Goal: Information Seeking & Learning: Learn about a topic

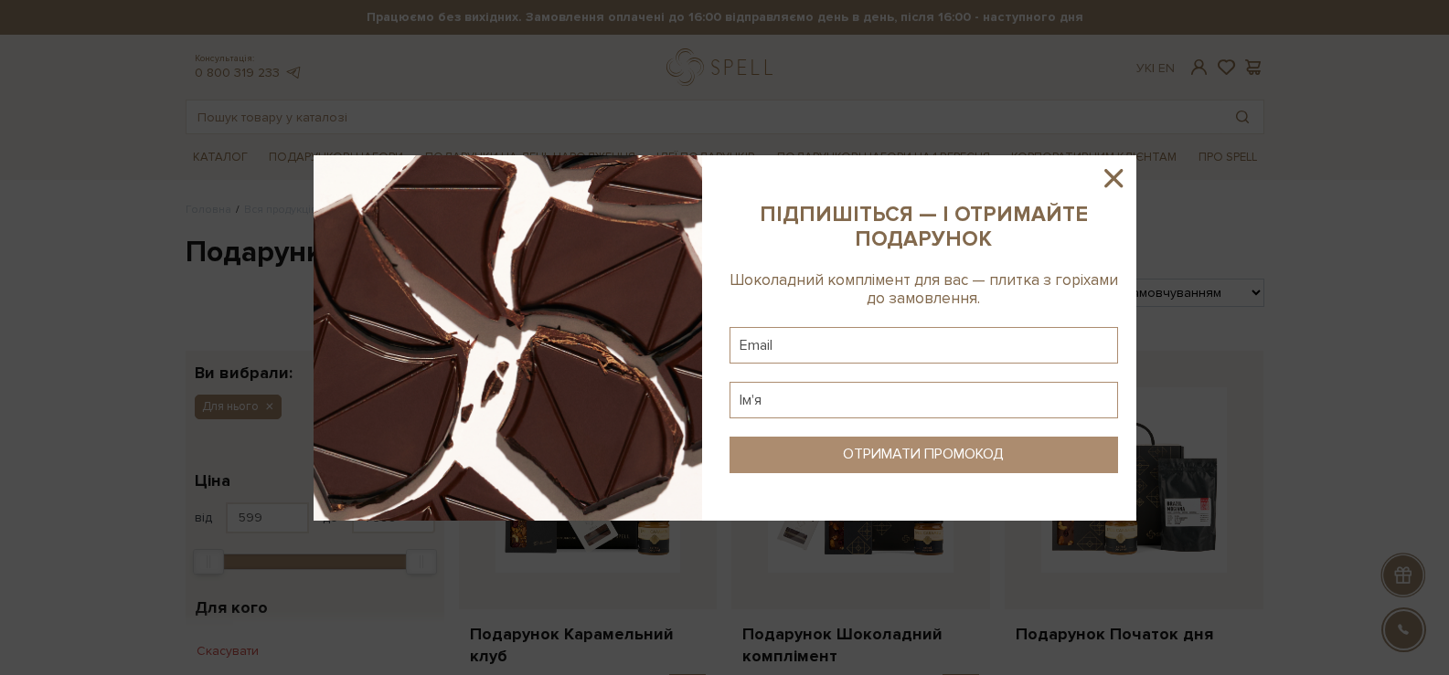
click at [1121, 175] on icon at bounding box center [1113, 178] width 31 height 31
click at [1111, 175] on div at bounding box center [724, 337] width 1449 height 675
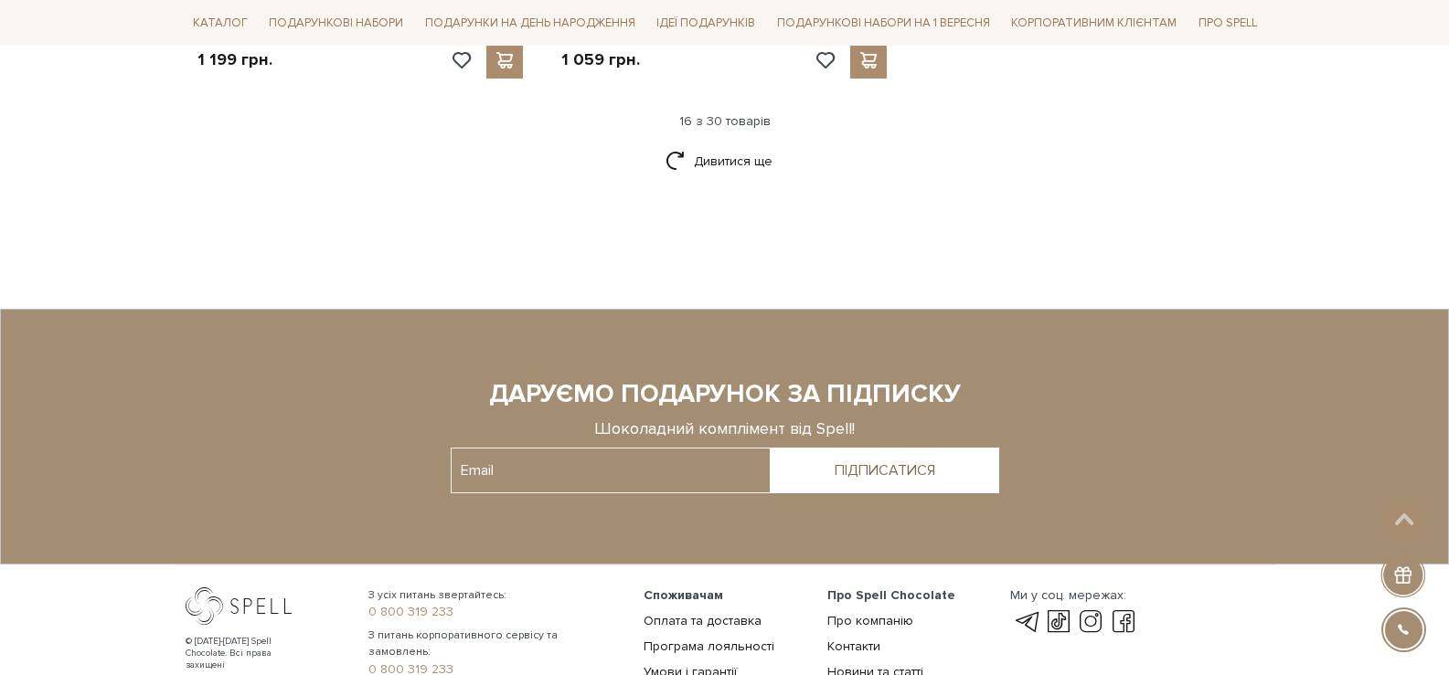
scroll to position [4683, 0]
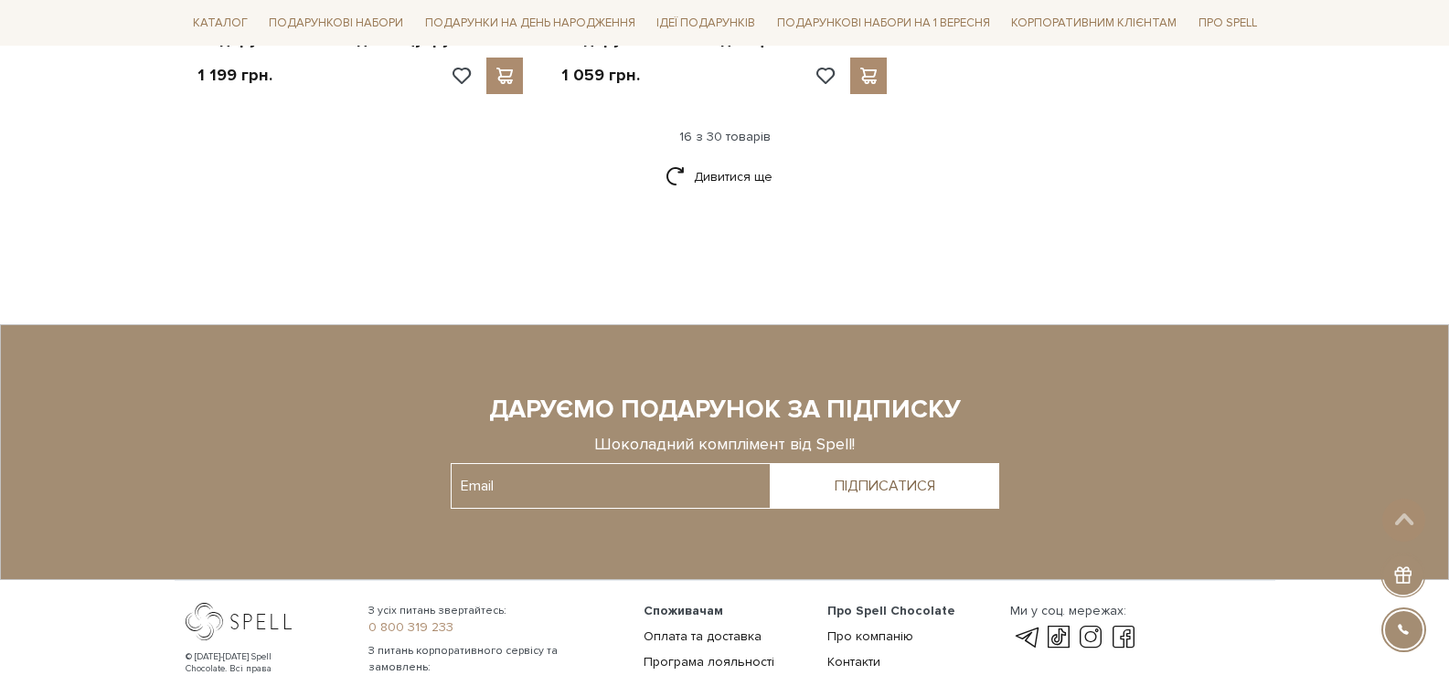
click at [662, 161] on div "Дивитися ще" at bounding box center [724, 188] width 1093 height 54
click at [695, 166] on link "Дивитися ще" at bounding box center [724, 177] width 119 height 32
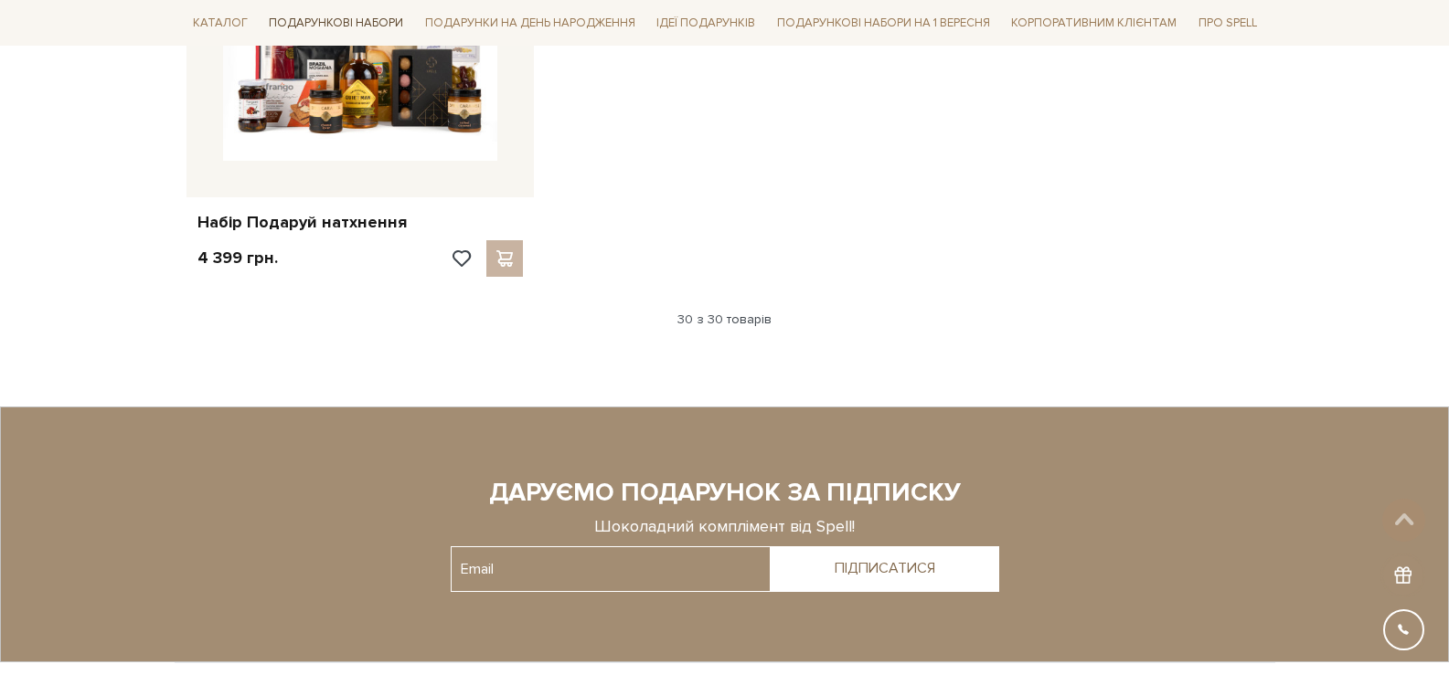
scroll to position [6765, 0]
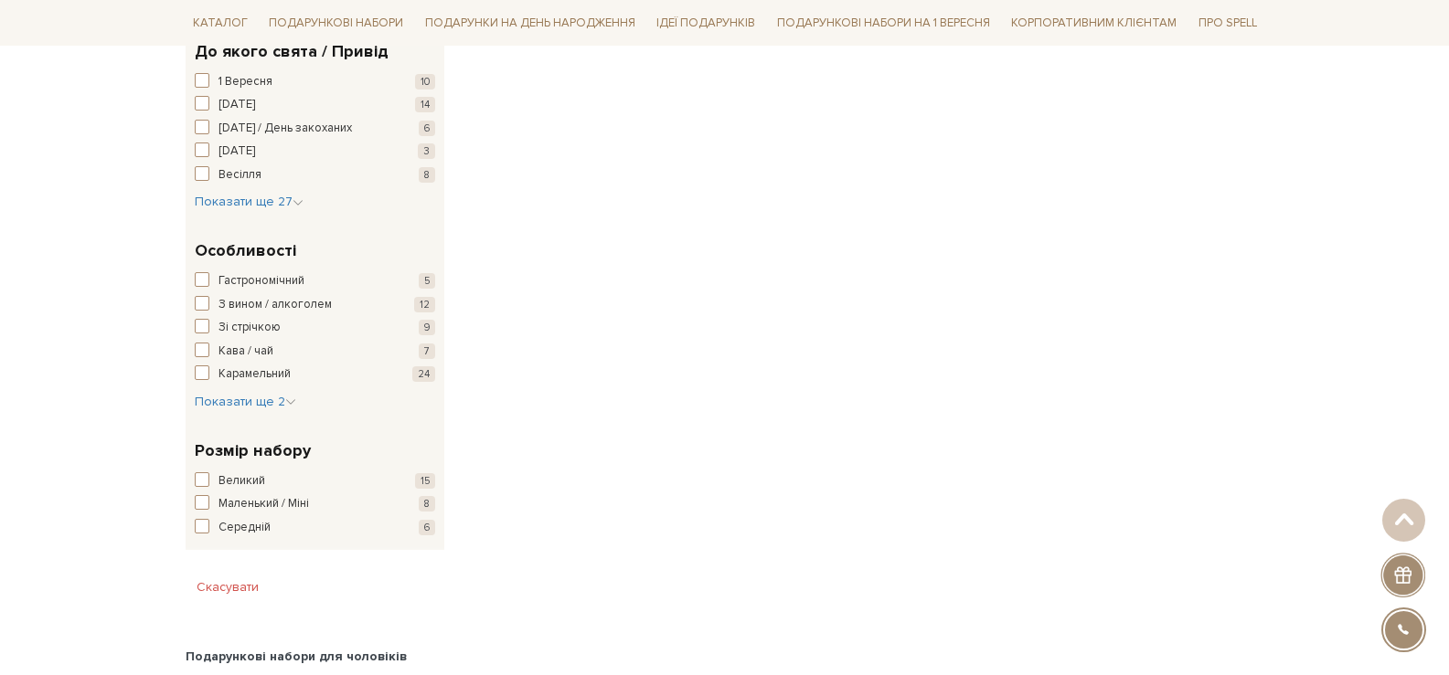
scroll to position [677, 0]
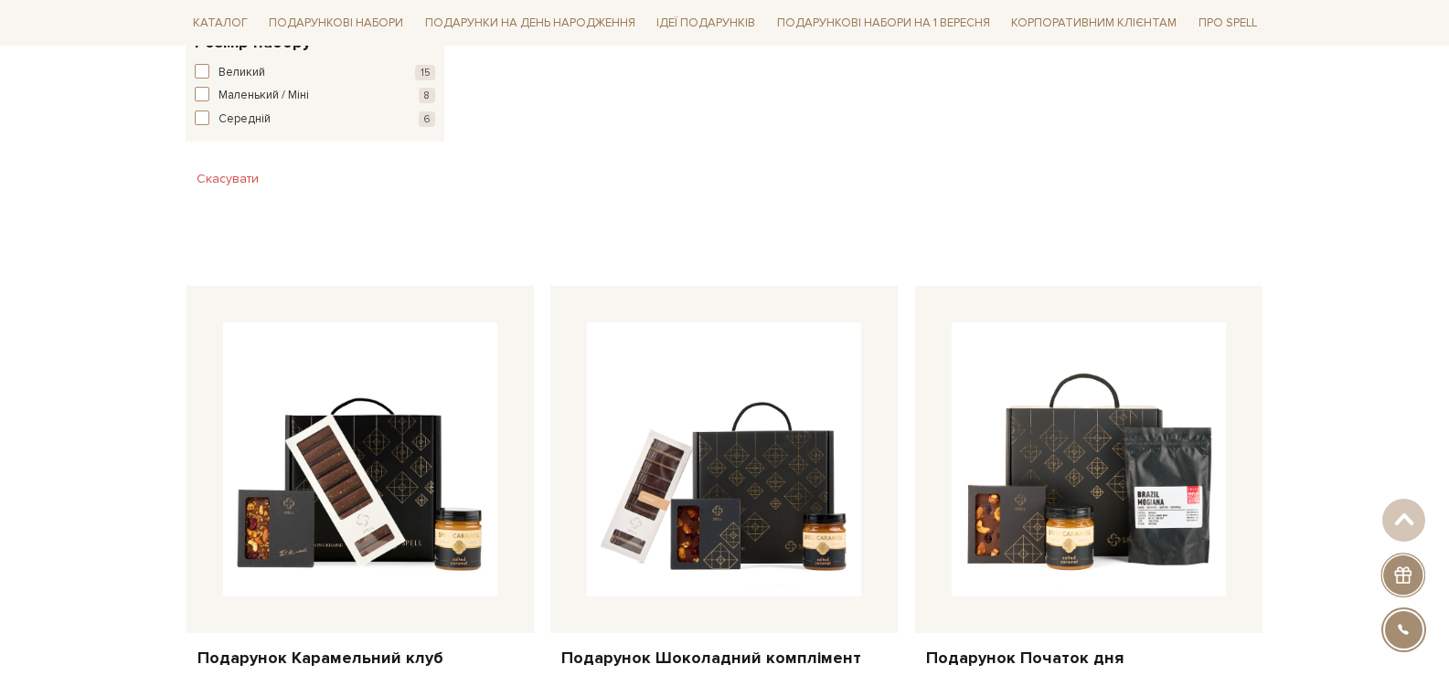
scroll to position [1280, 0]
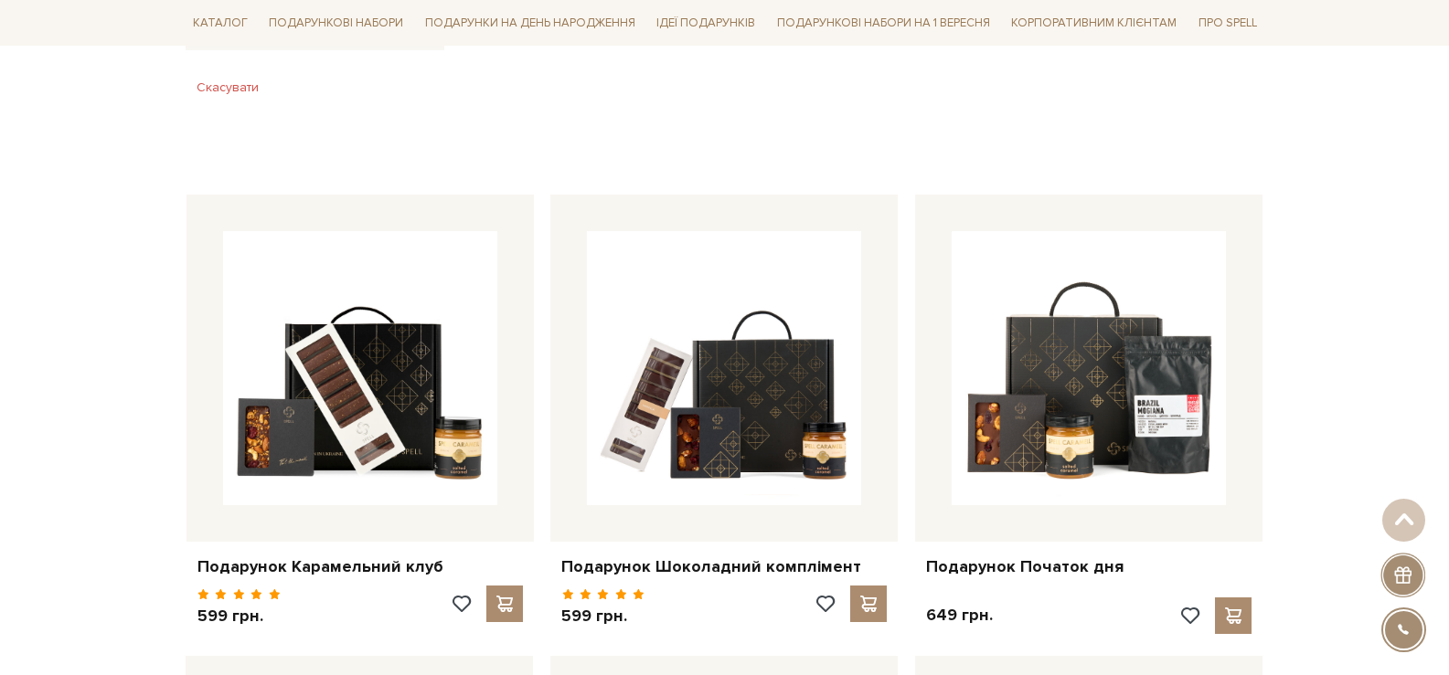
click at [238, 82] on button "Скасувати" at bounding box center [228, 87] width 84 height 29
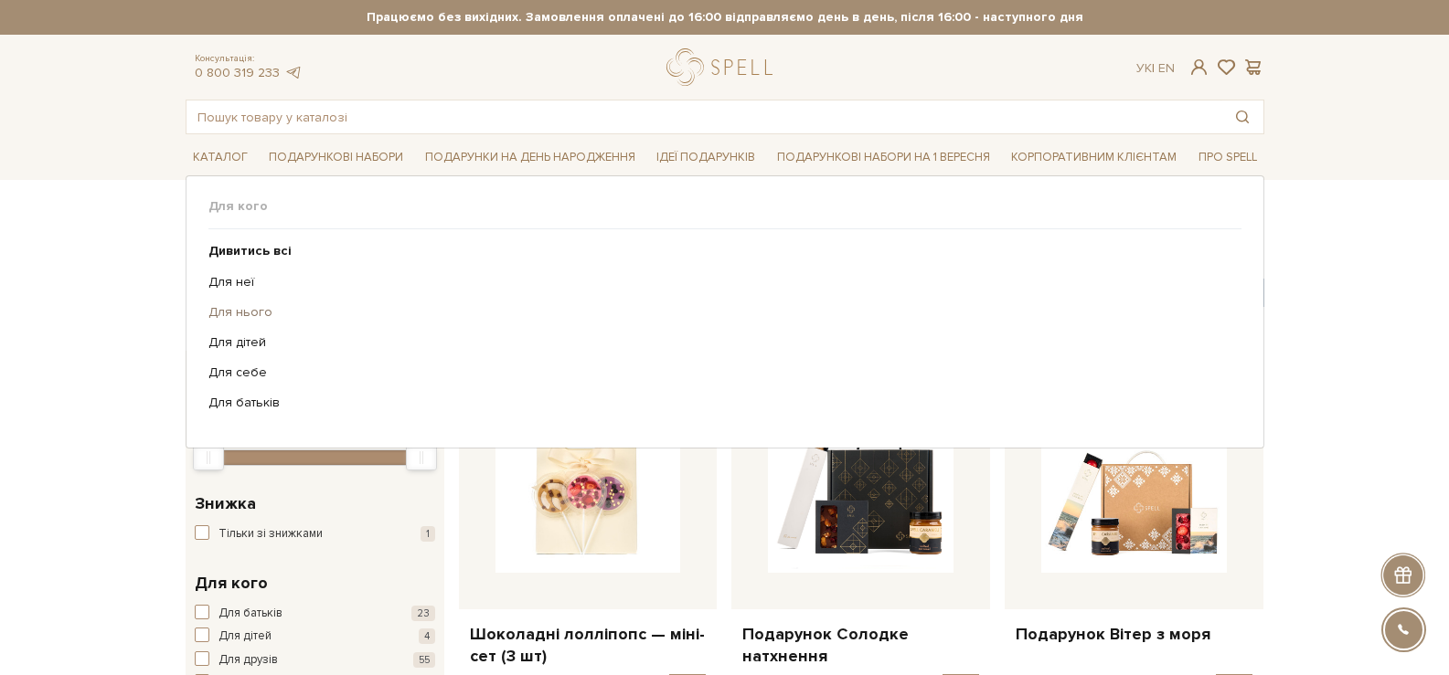
click at [223, 305] on link "Для нього" at bounding box center [717, 312] width 1019 height 16
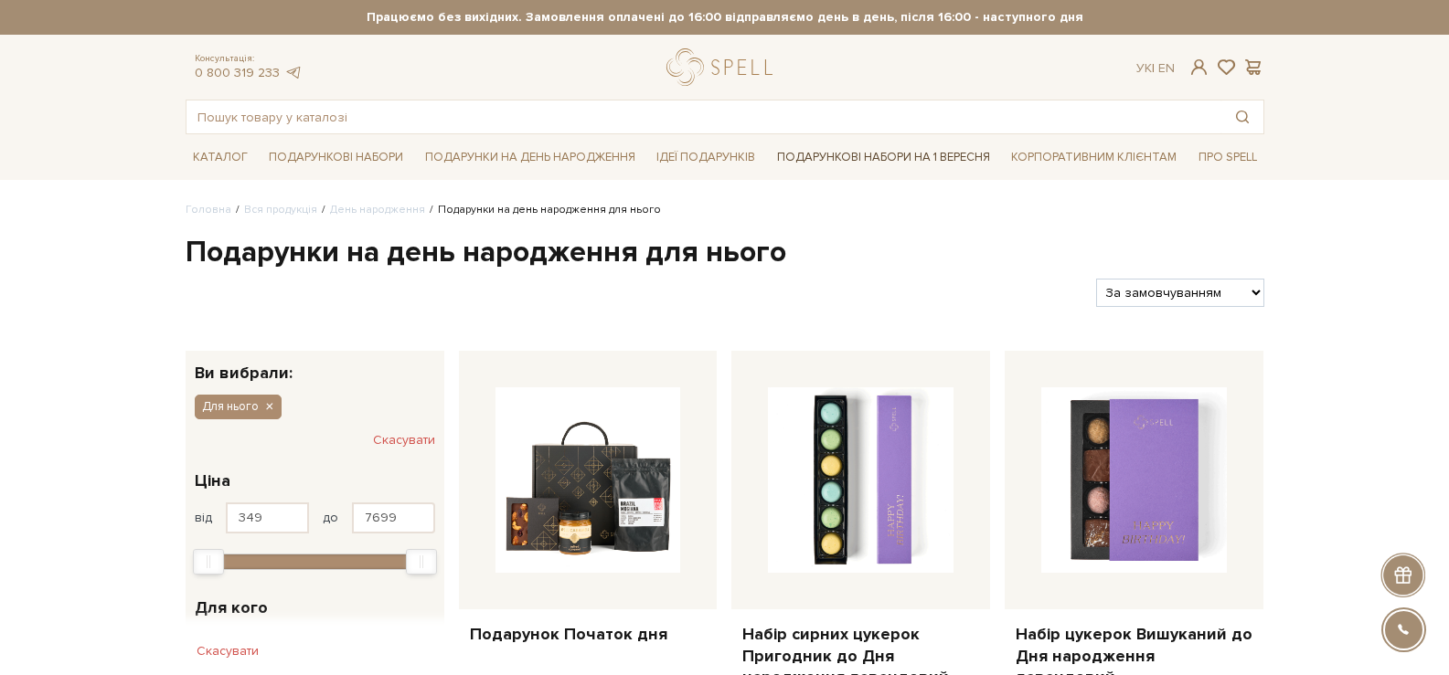
click at [829, 160] on link "Подарункові набори на 1 Вересня" at bounding box center [884, 157] width 228 height 31
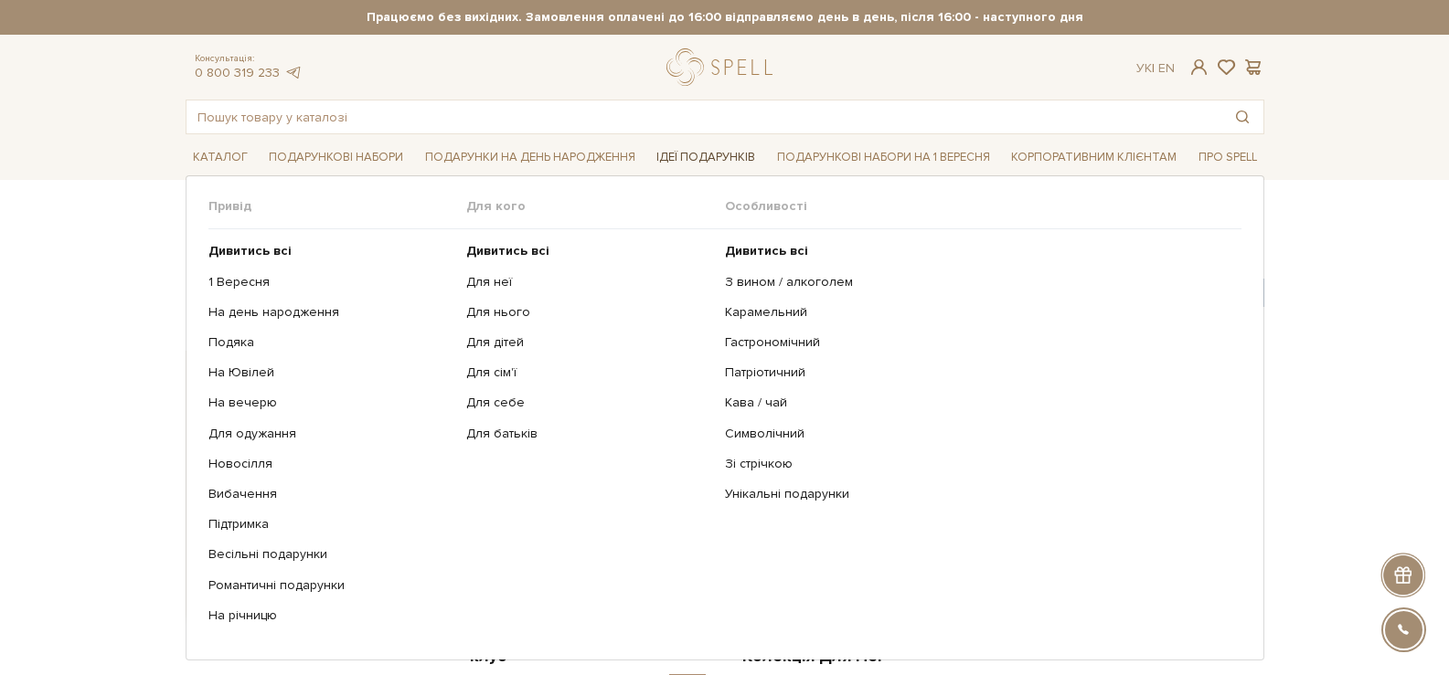
click at [713, 165] on link "Ідеї подарунків" at bounding box center [705, 157] width 113 height 28
click at [500, 307] on link "Для нього" at bounding box center [588, 312] width 245 height 16
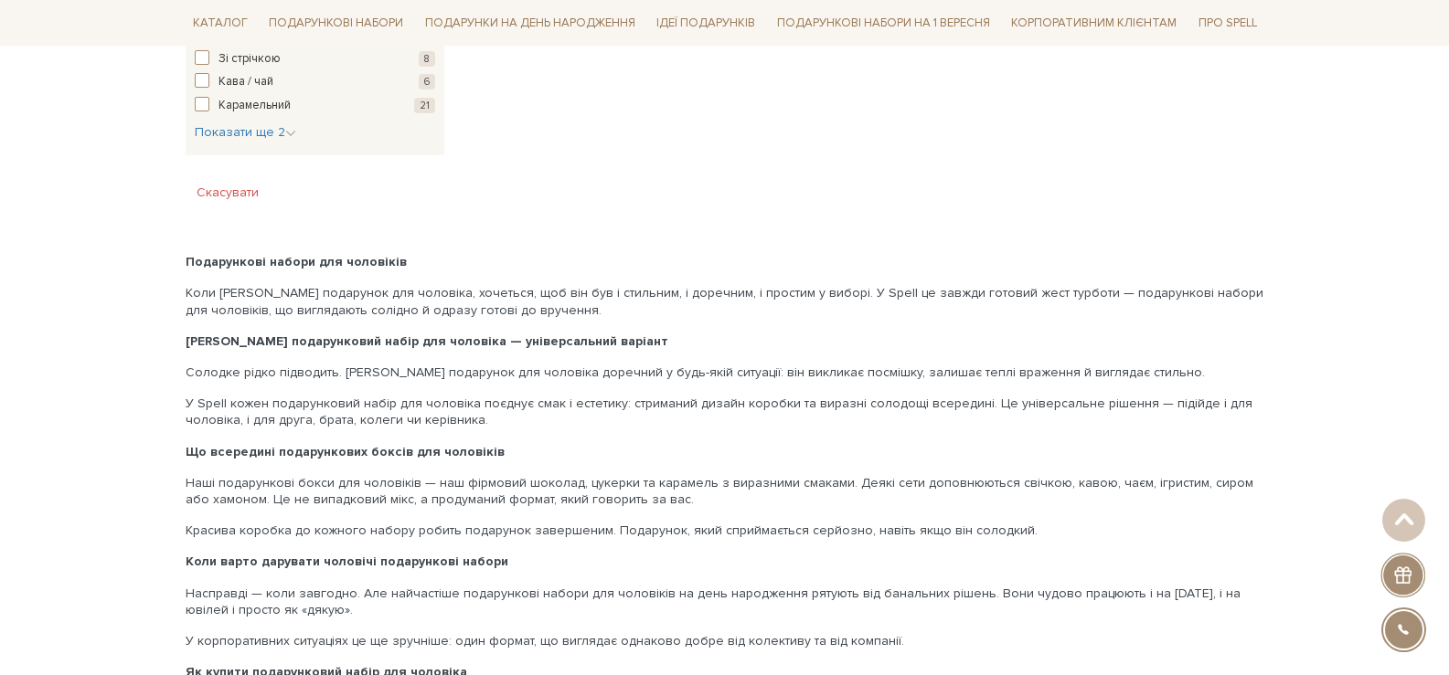
scroll to position [1143, 0]
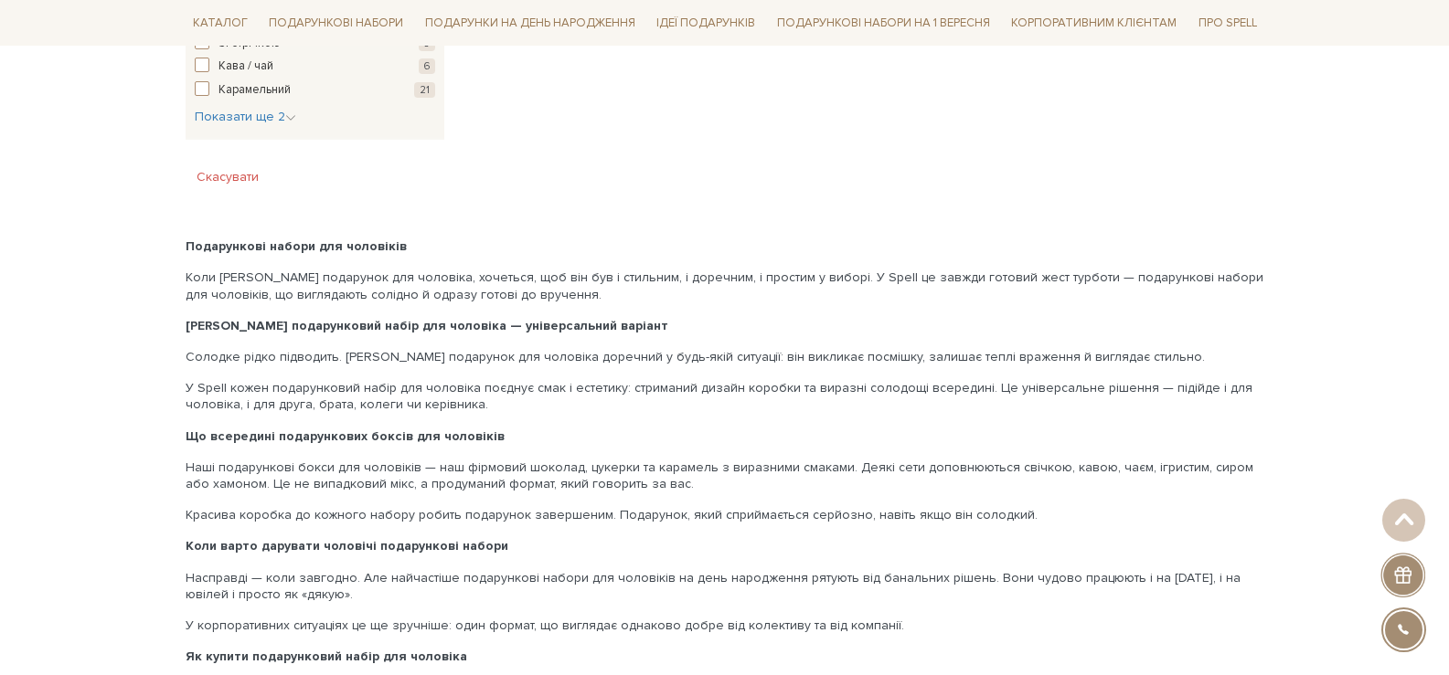
click at [237, 175] on button "Скасувати" at bounding box center [228, 177] width 84 height 29
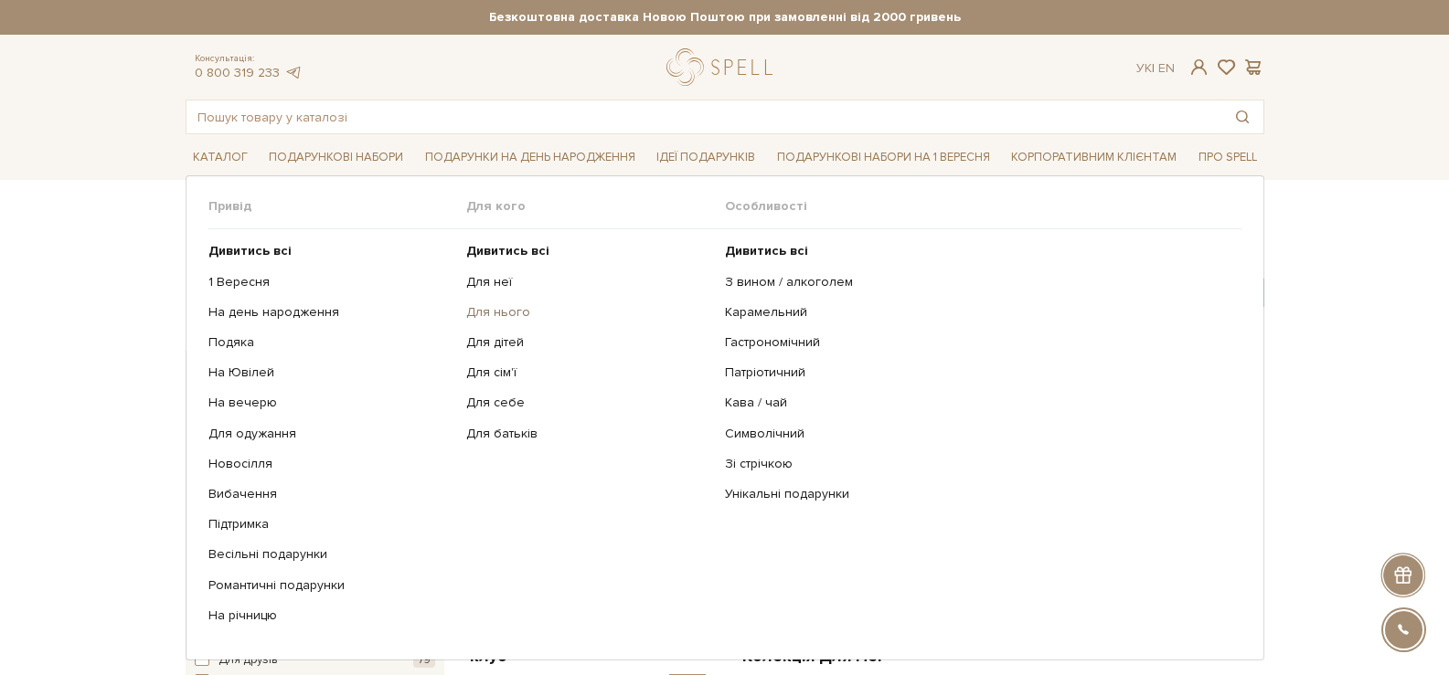
click at [498, 316] on link "Для нього" at bounding box center [588, 312] width 245 height 16
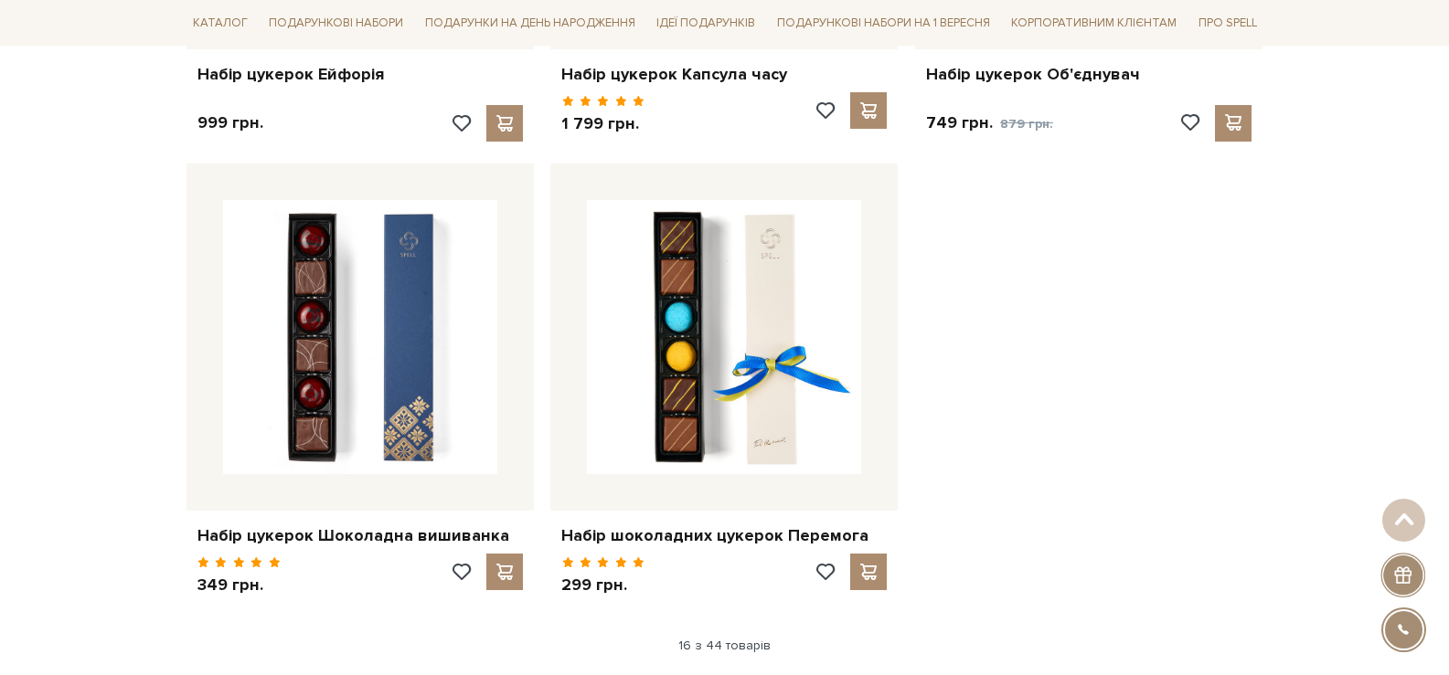
scroll to position [3839, 0]
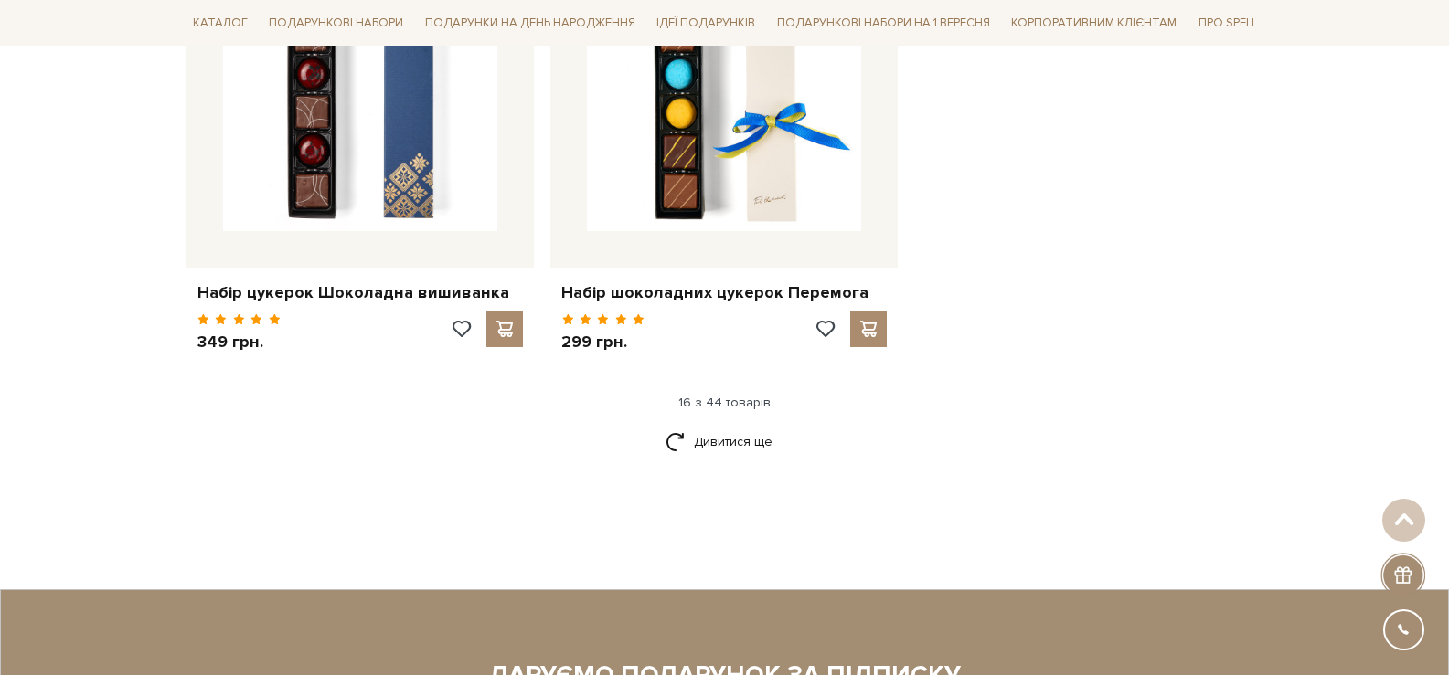
drag, startPoint x: 713, startPoint y: 439, endPoint x: 953, endPoint y: 425, distance: 240.8
click at [714, 436] on link "Дивитися ще" at bounding box center [724, 442] width 119 height 32
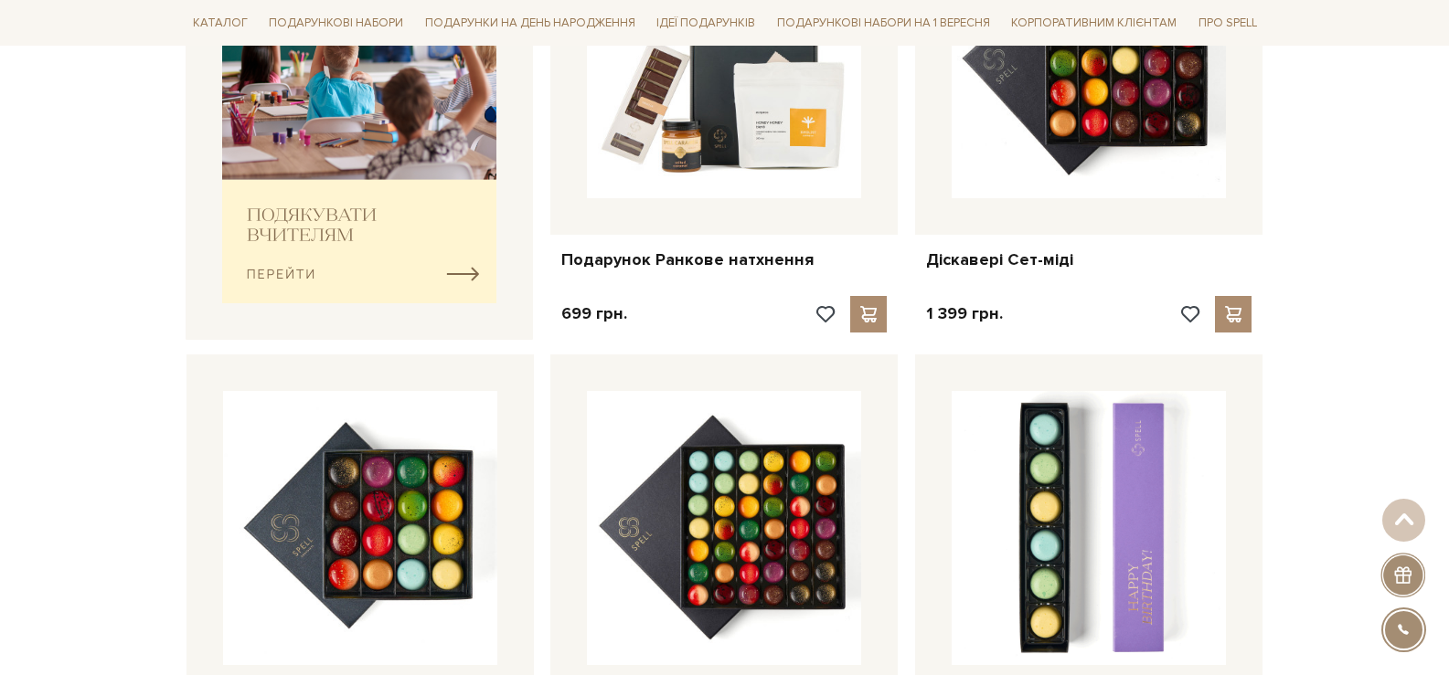
scroll to position [0, 0]
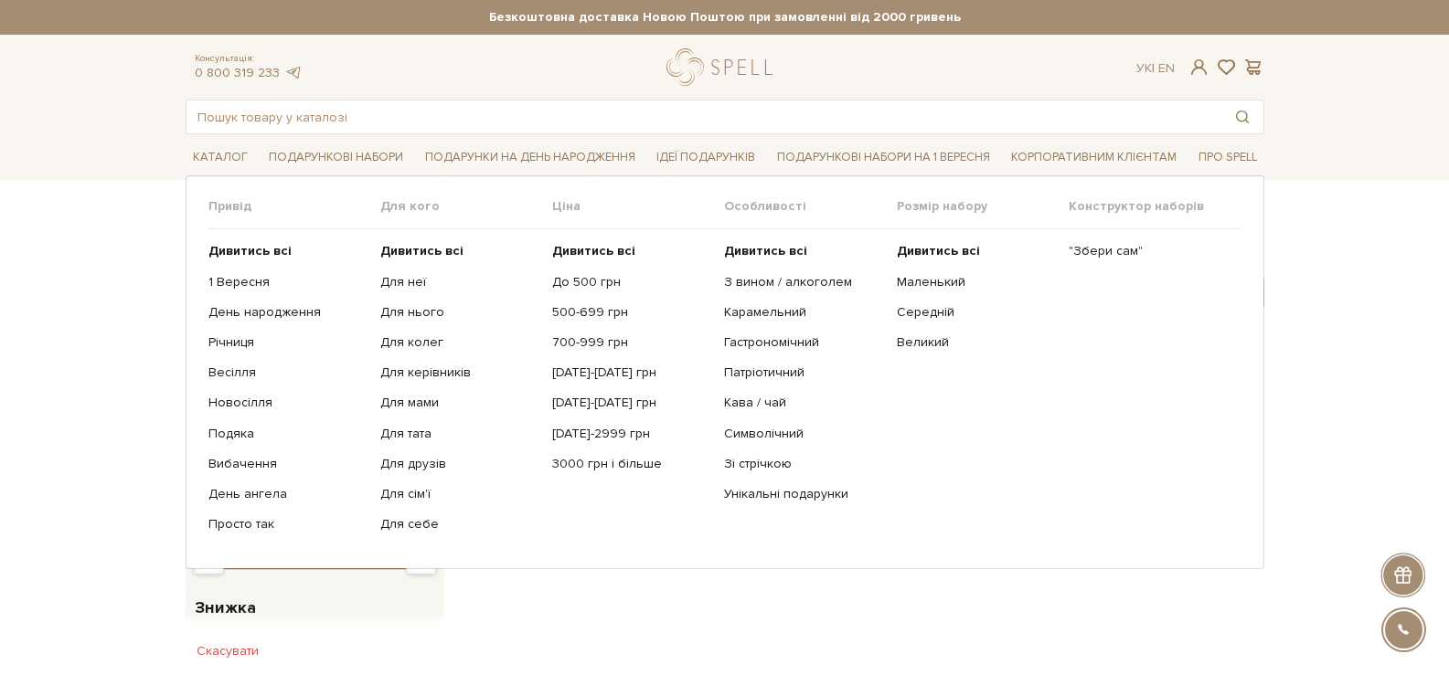
click at [422, 303] on ul "Дивитись всі Для неї Для нього Для колег Для керівників Для мами" at bounding box center [466, 387] width 172 height 317
click at [427, 312] on link "Для нього" at bounding box center [459, 312] width 158 height 16
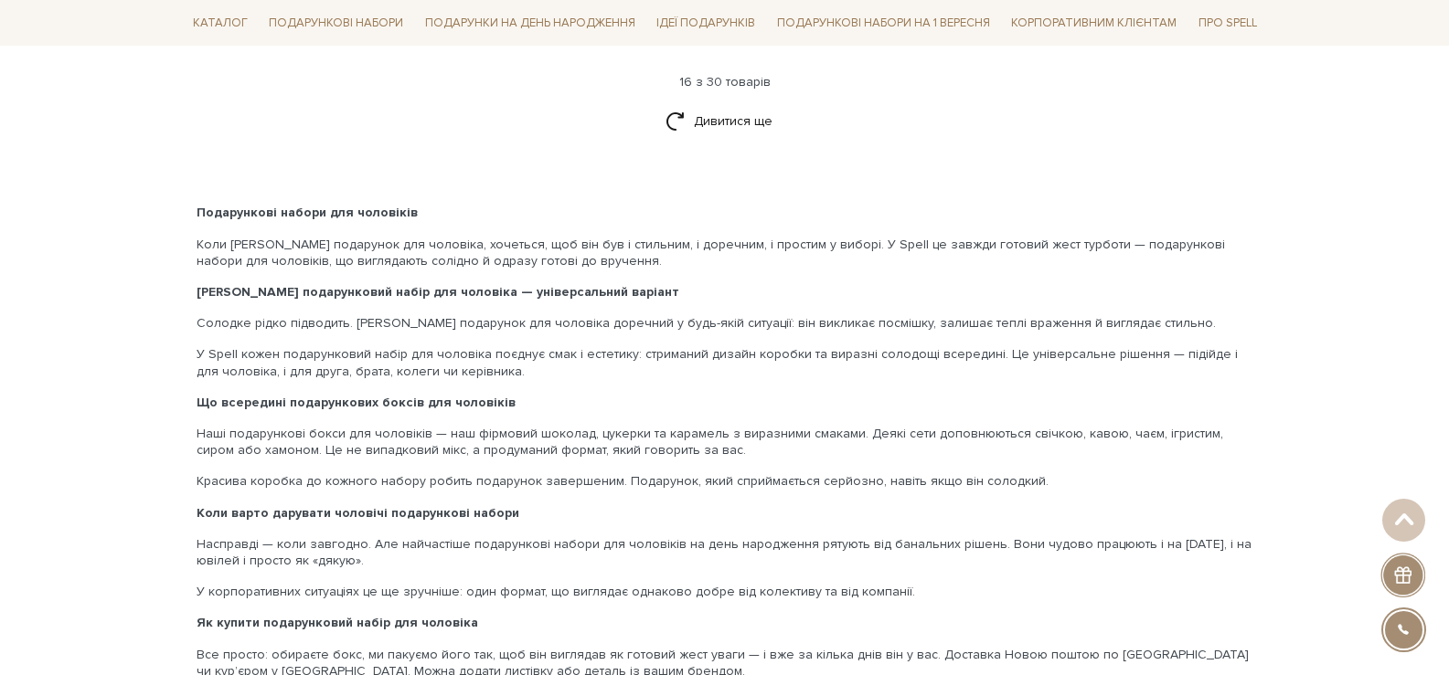
scroll to position [4113, 0]
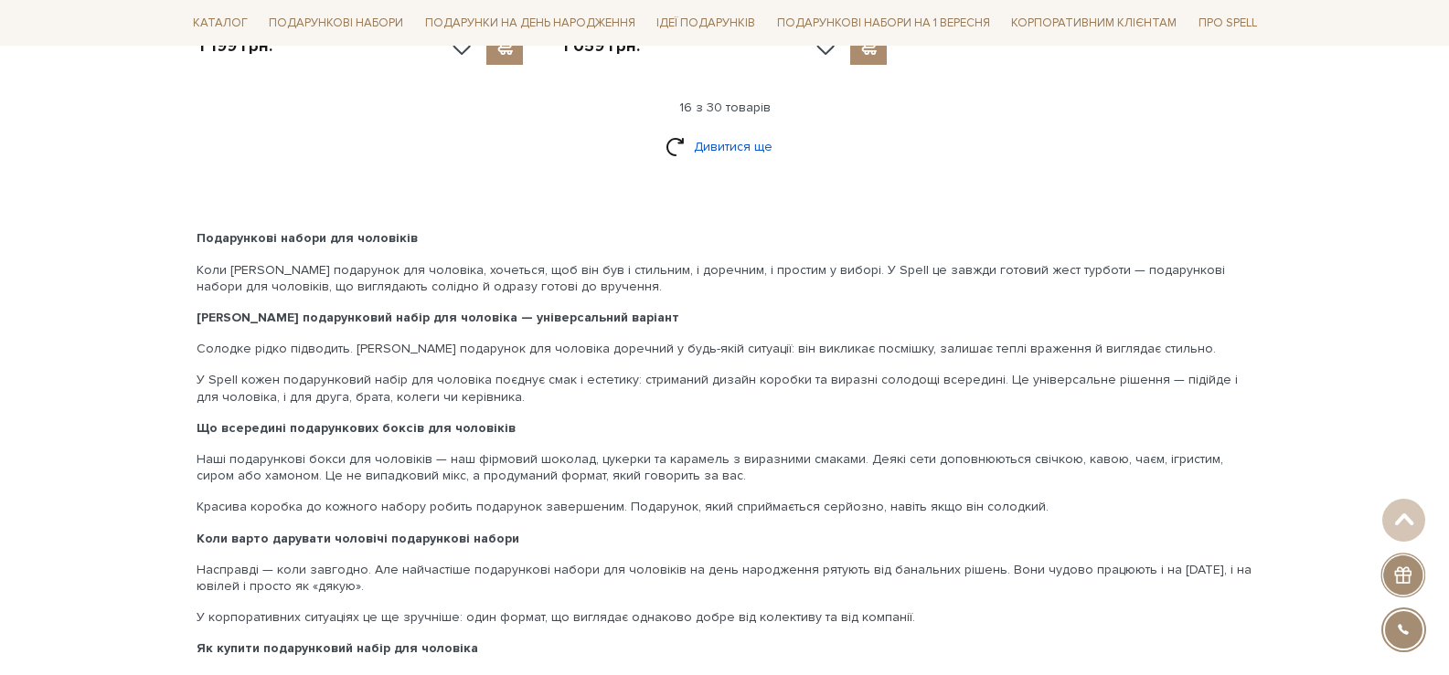
click at [707, 145] on link "Дивитися ще" at bounding box center [724, 147] width 119 height 32
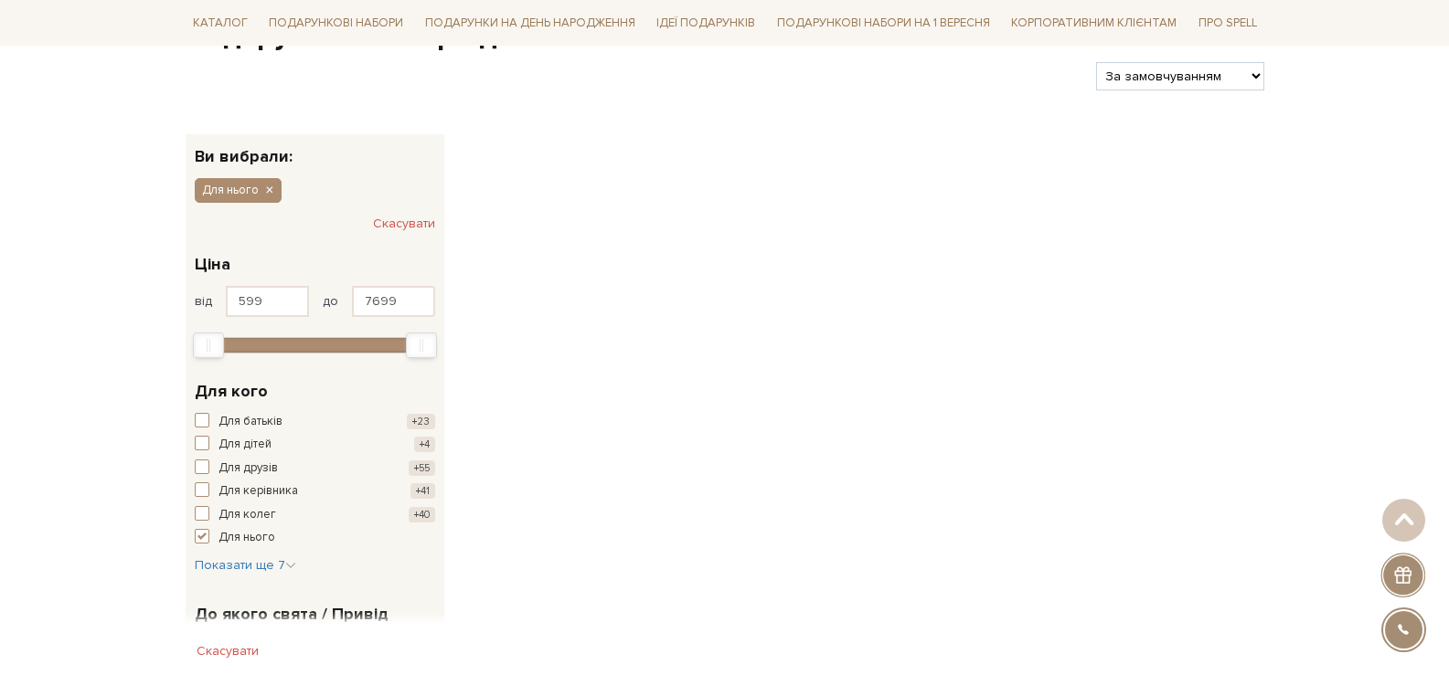
scroll to position [0, 0]
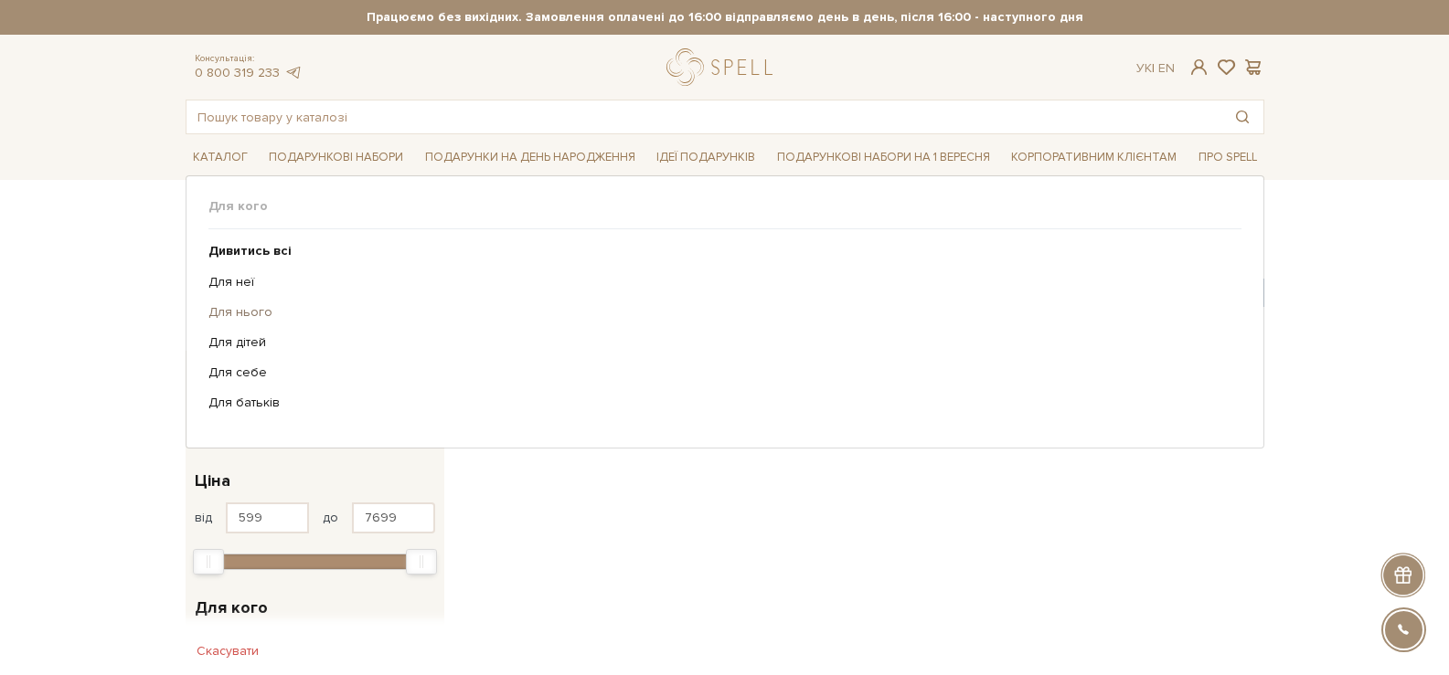
click at [242, 311] on link "Для нього" at bounding box center [717, 312] width 1019 height 16
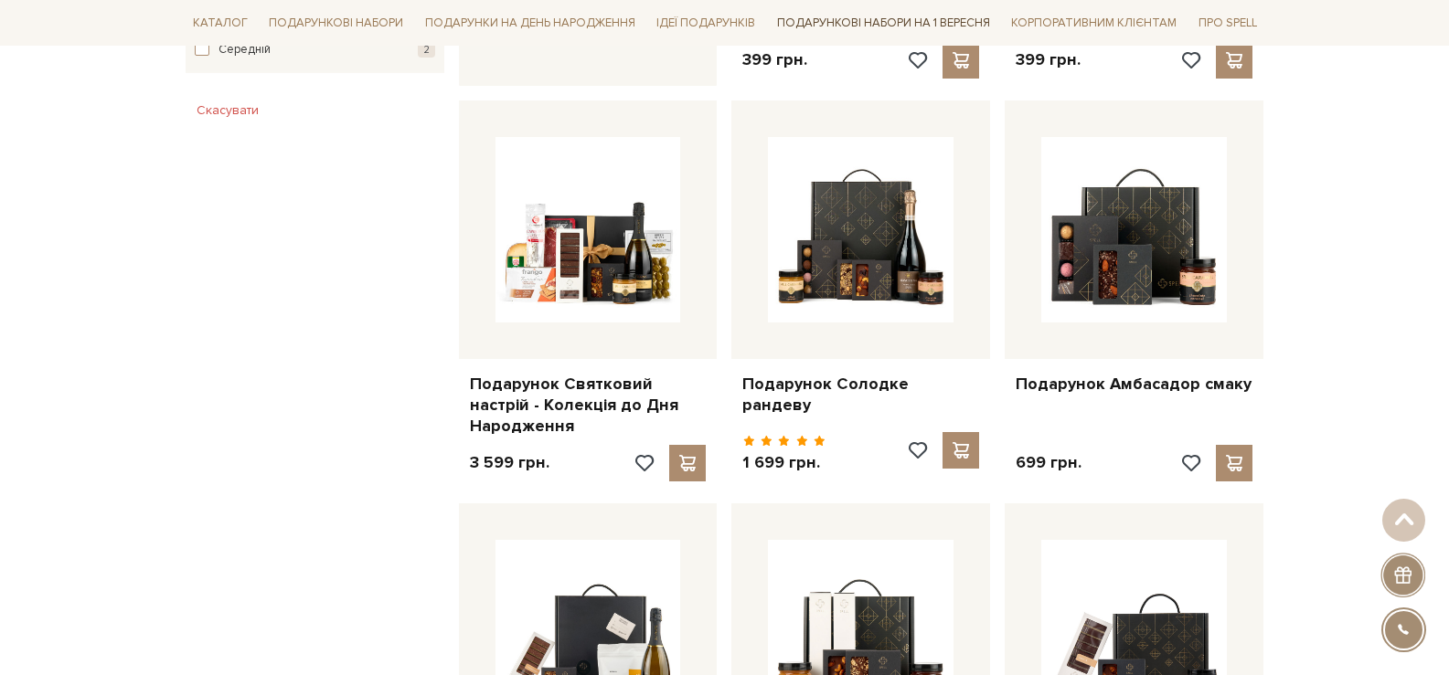
scroll to position [787, 0]
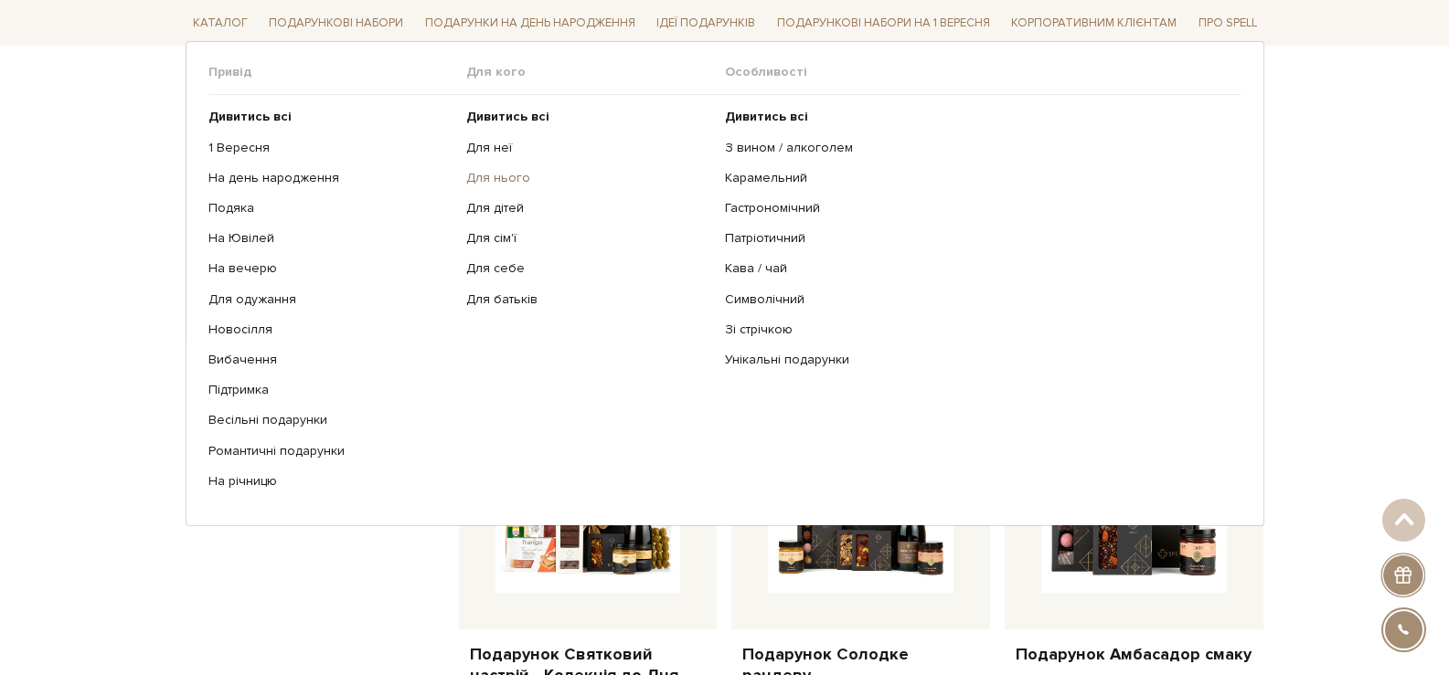
click at [490, 179] on link "Для нього" at bounding box center [588, 178] width 245 height 16
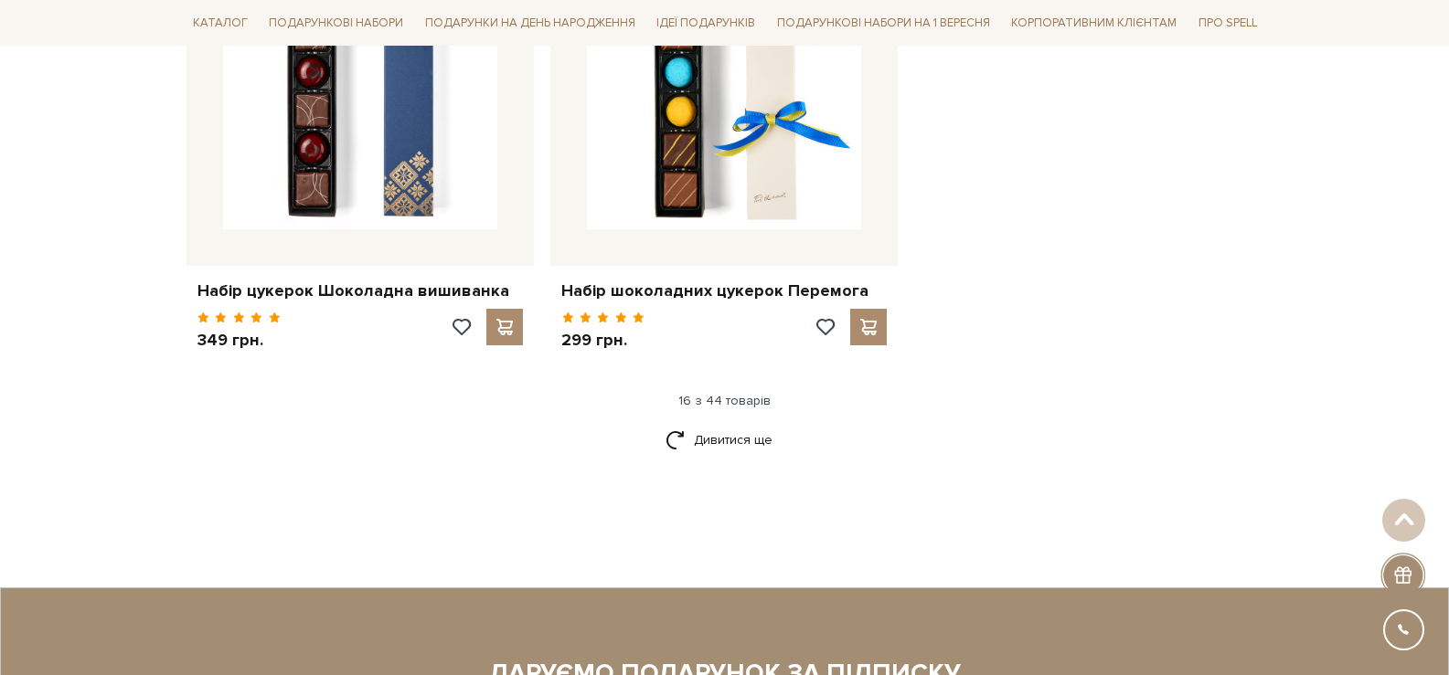
scroll to position [3930, 0]
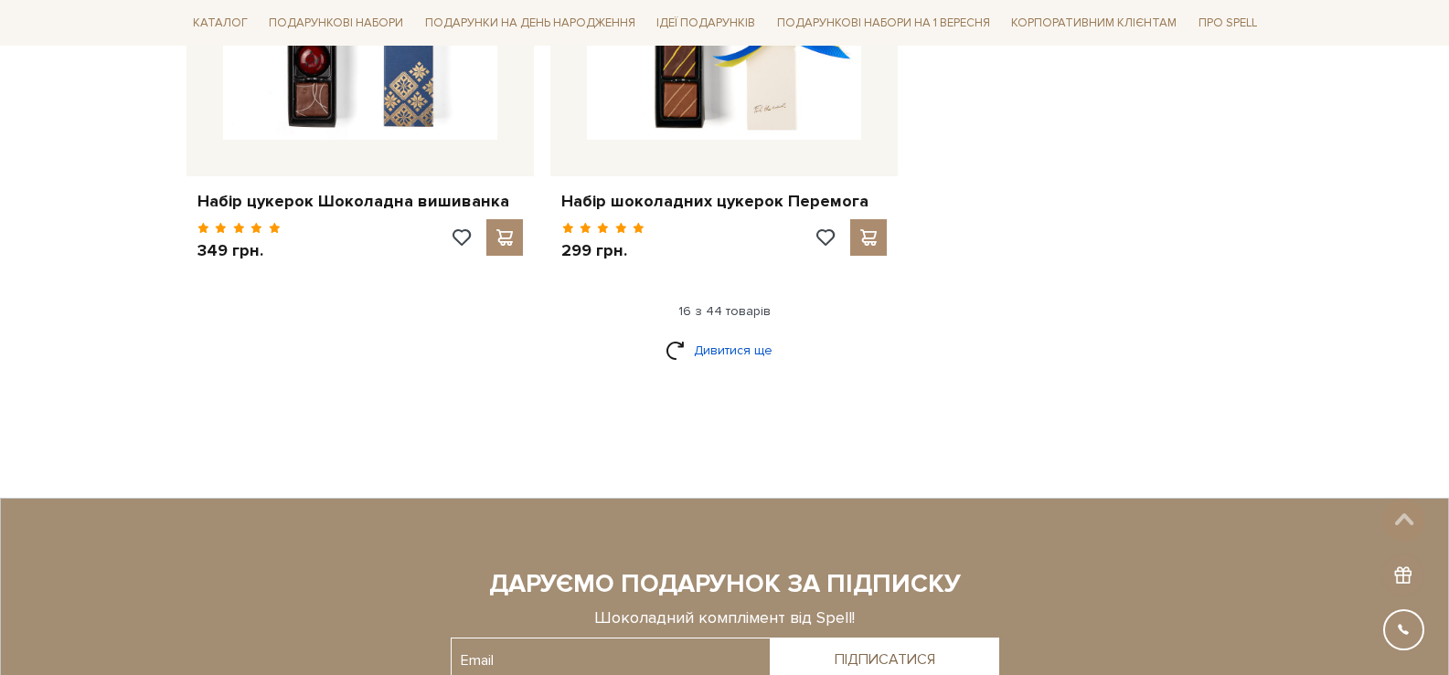
drag, startPoint x: 760, startPoint y: 356, endPoint x: 799, endPoint y: 344, distance: 41.1
click at [760, 355] on link "Дивитися ще" at bounding box center [724, 351] width 119 height 32
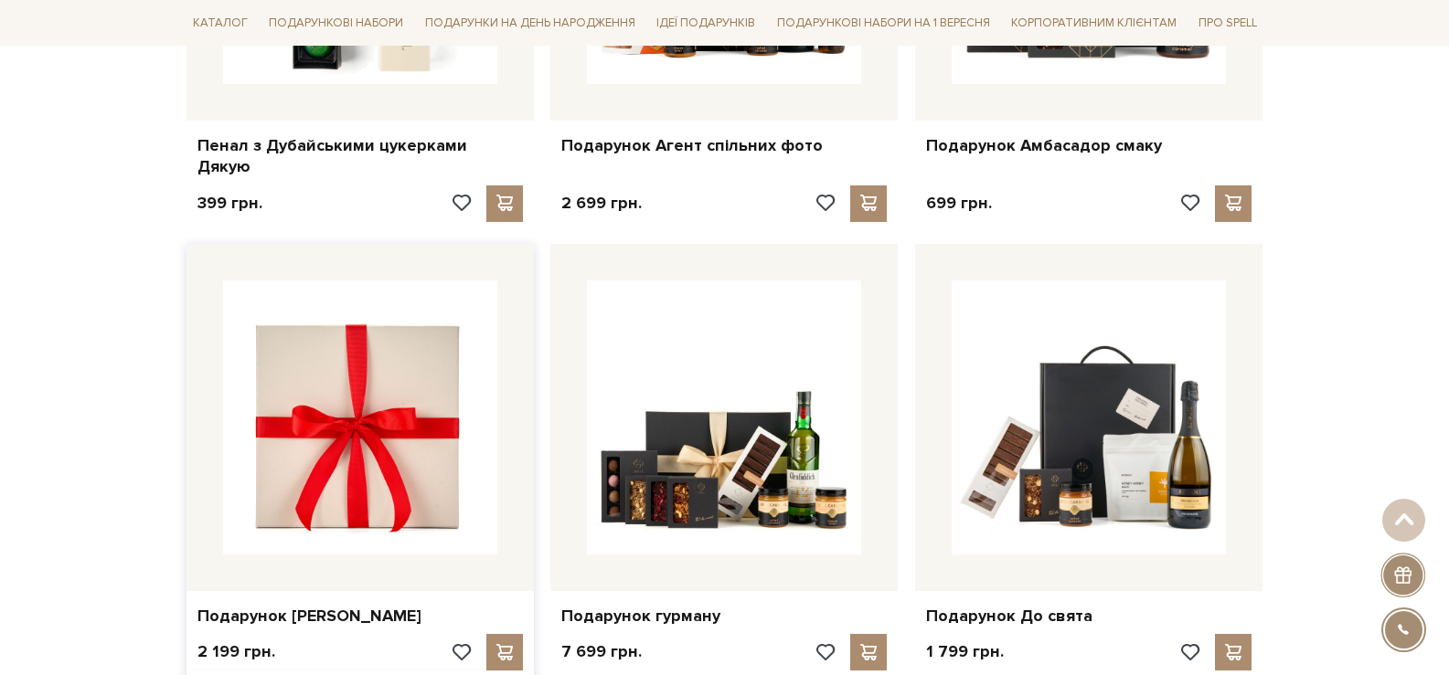
scroll to position [4479, 0]
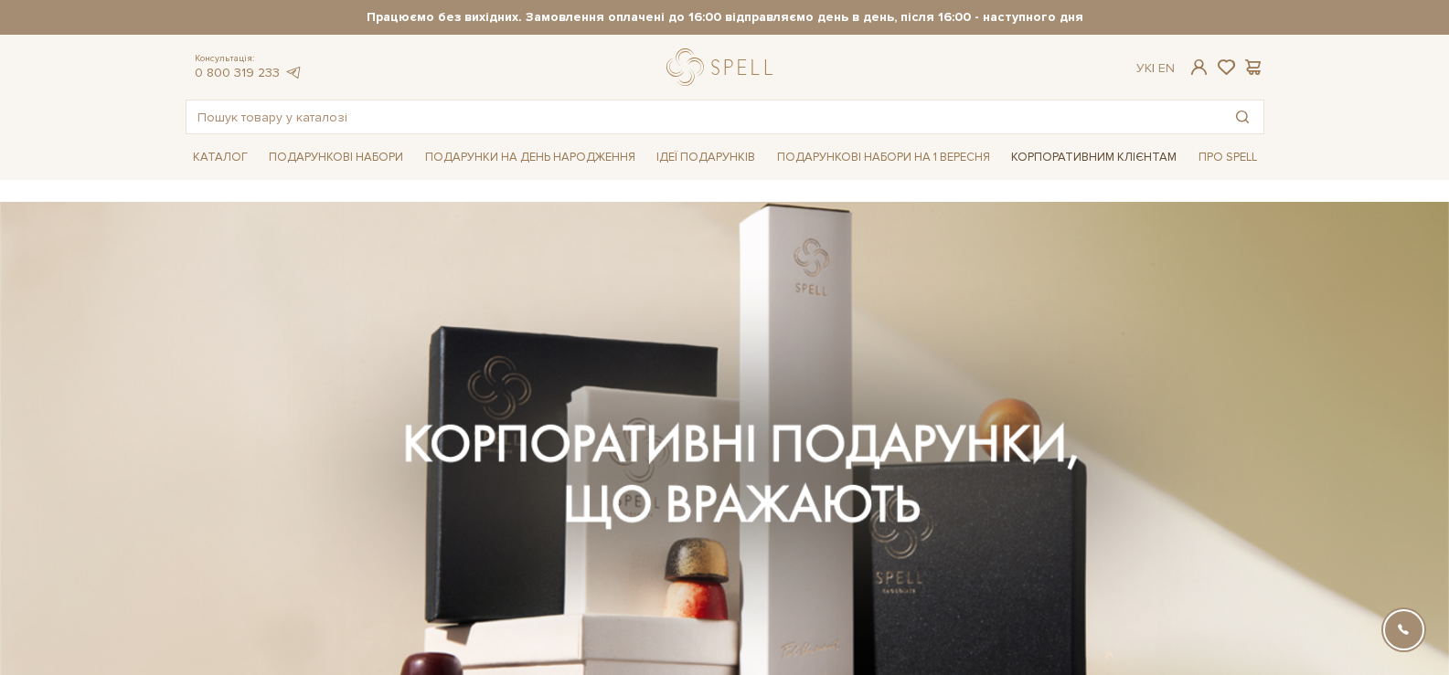
click at [1143, 158] on link "Корпоративним клієнтам" at bounding box center [1094, 157] width 180 height 31
